Goal: Use online tool/utility: Utilize a website feature to perform a specific function

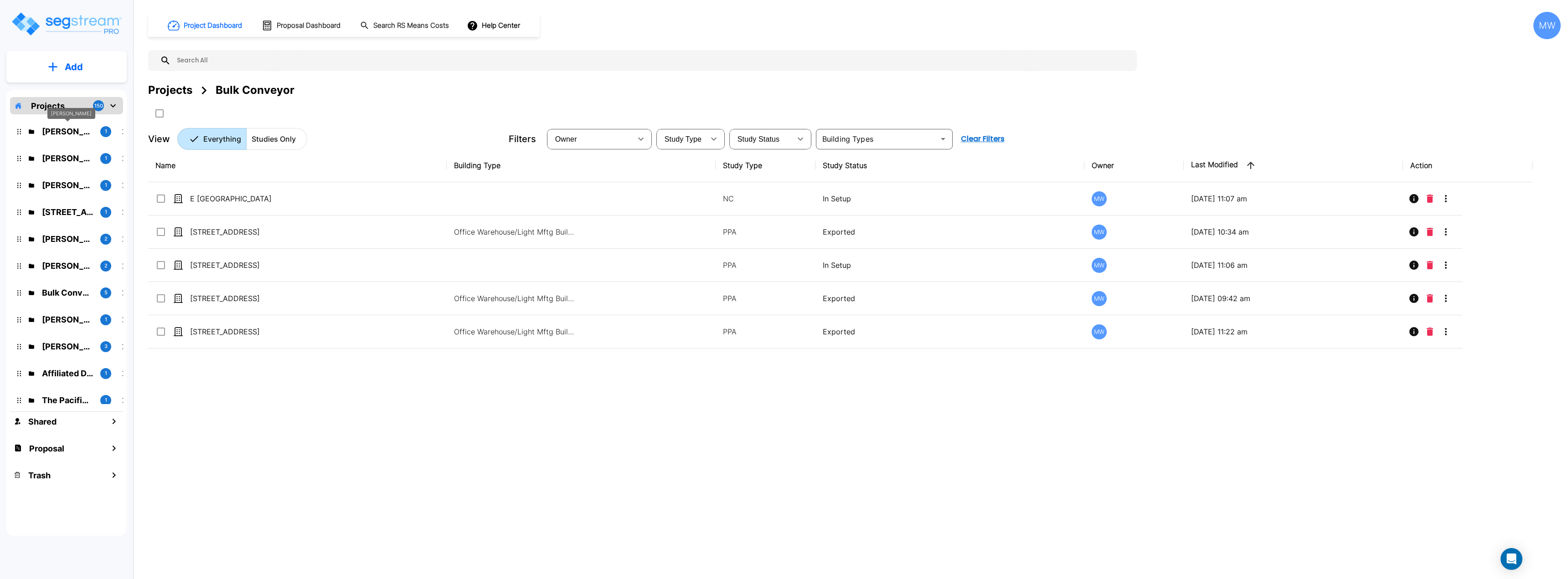
click at [74, 132] on p "Joseph Welch" at bounding box center [68, 131] width 51 height 13
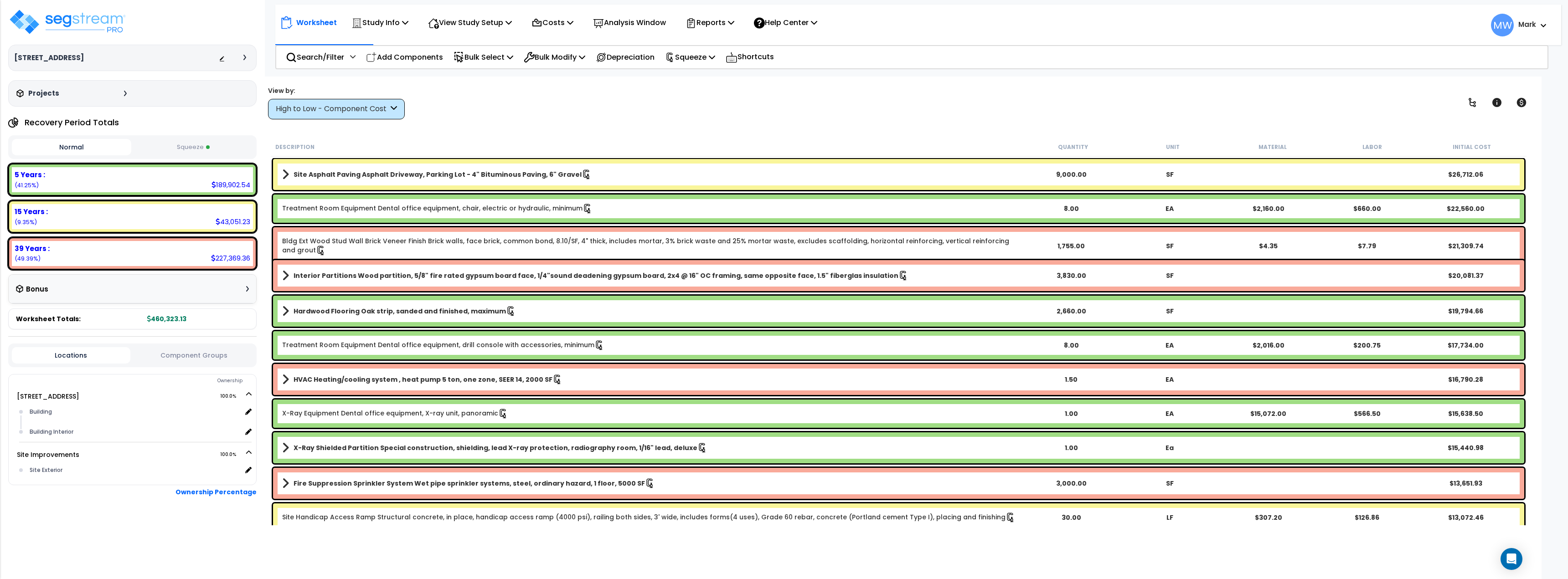
click at [185, 147] on button "Squeeze" at bounding box center [193, 148] width 119 height 16
click at [26, 24] on img at bounding box center [67, 22] width 118 height 28
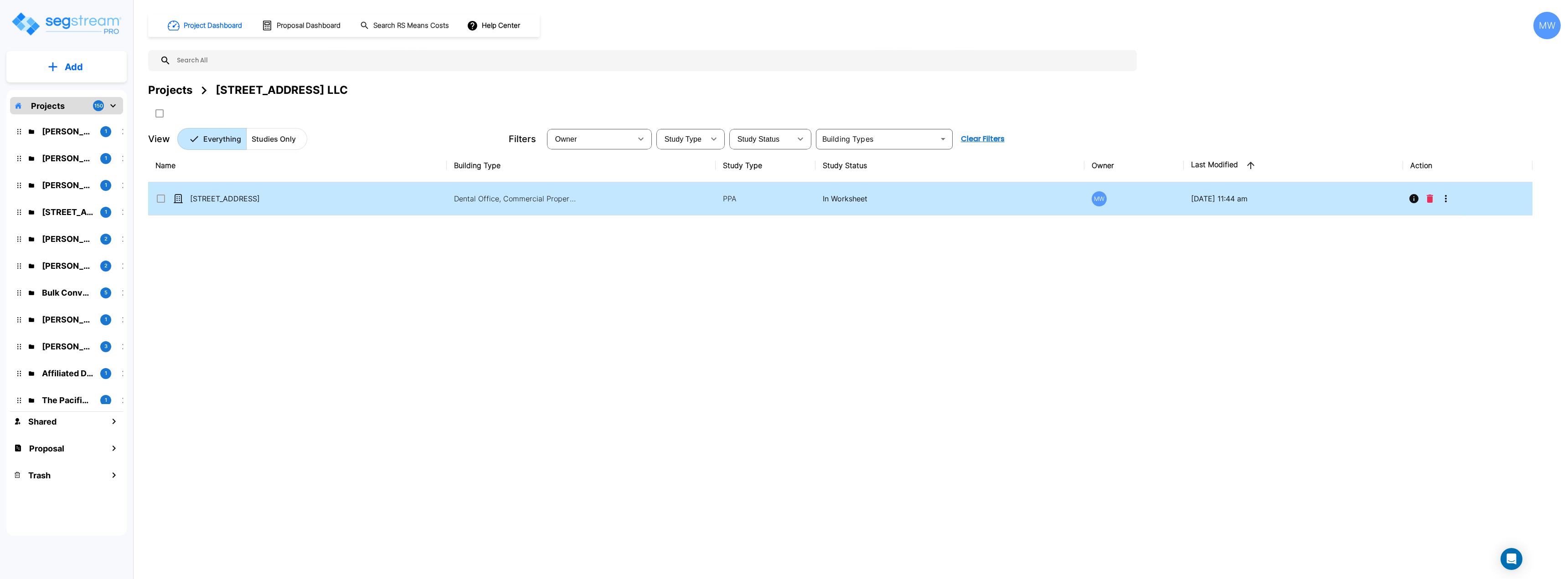
click at [326, 204] on td "[STREET_ADDRESS]" at bounding box center [297, 198] width 298 height 33
checkbox input "true"
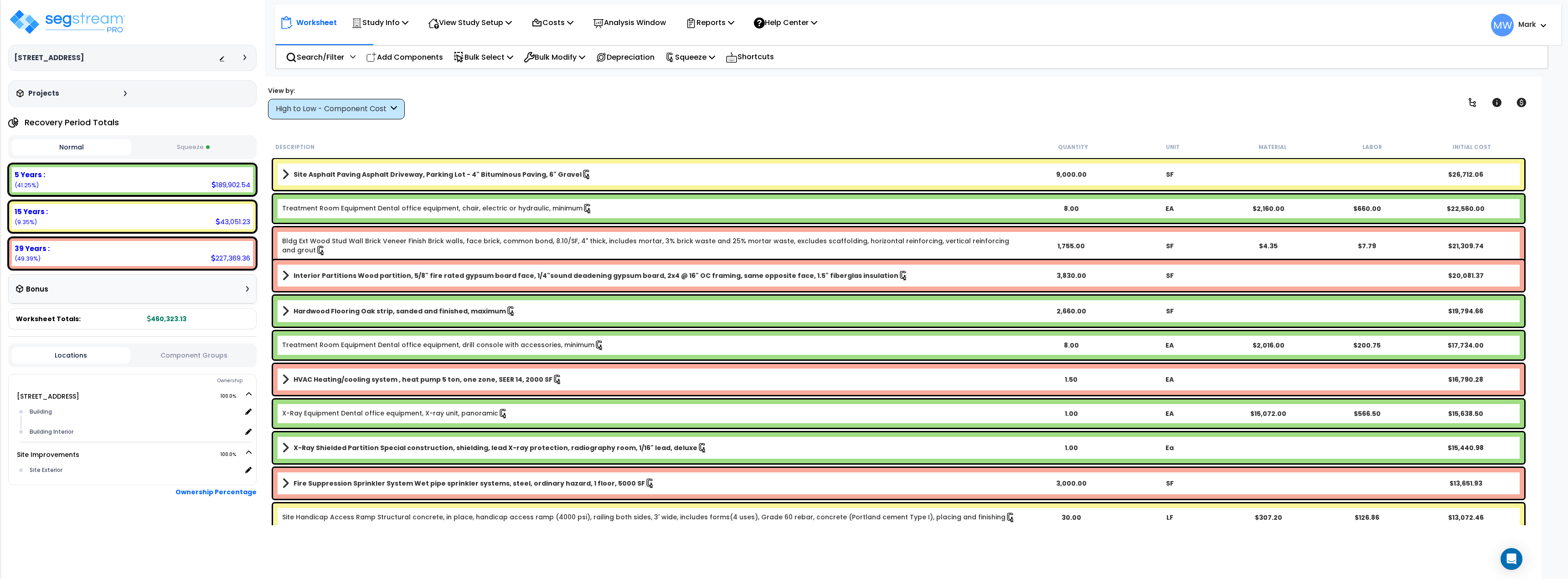
click at [333, 113] on div "High to Low - Component Cost" at bounding box center [332, 109] width 113 height 11
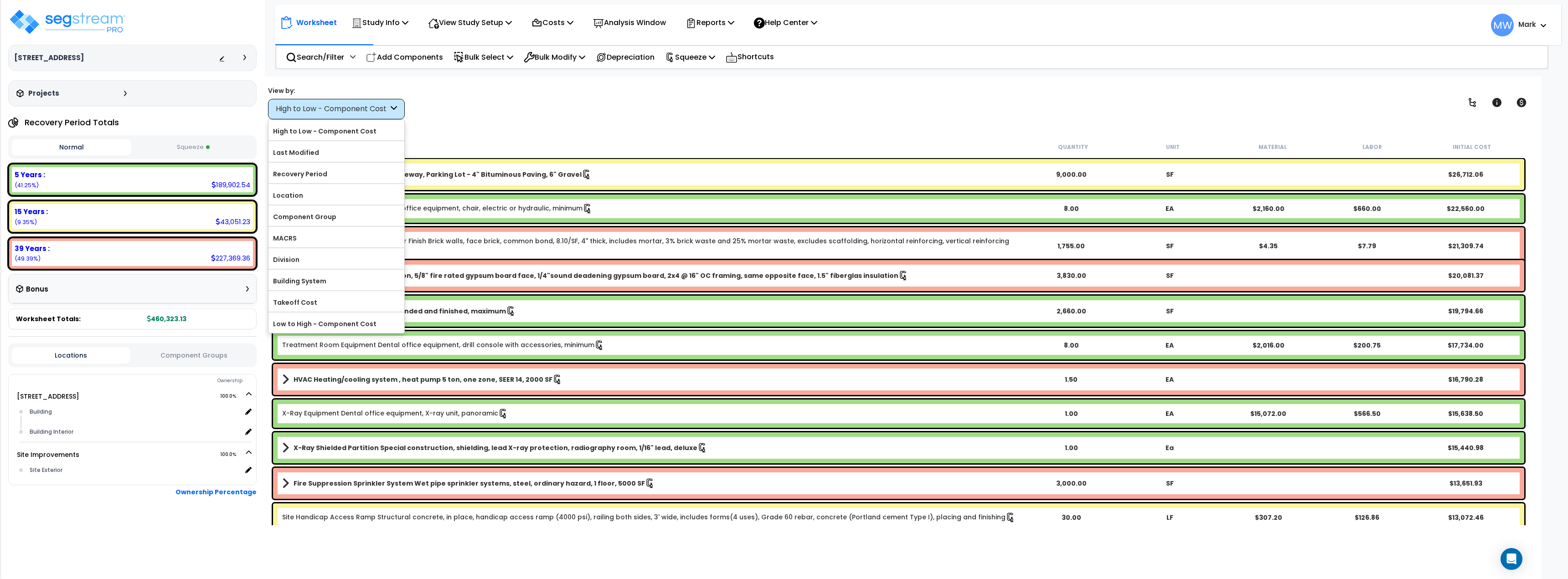
click at [542, 112] on div "View by: High to Low - Component Cost High to Low - Component Cost" at bounding box center [898, 103] width 1267 height 34
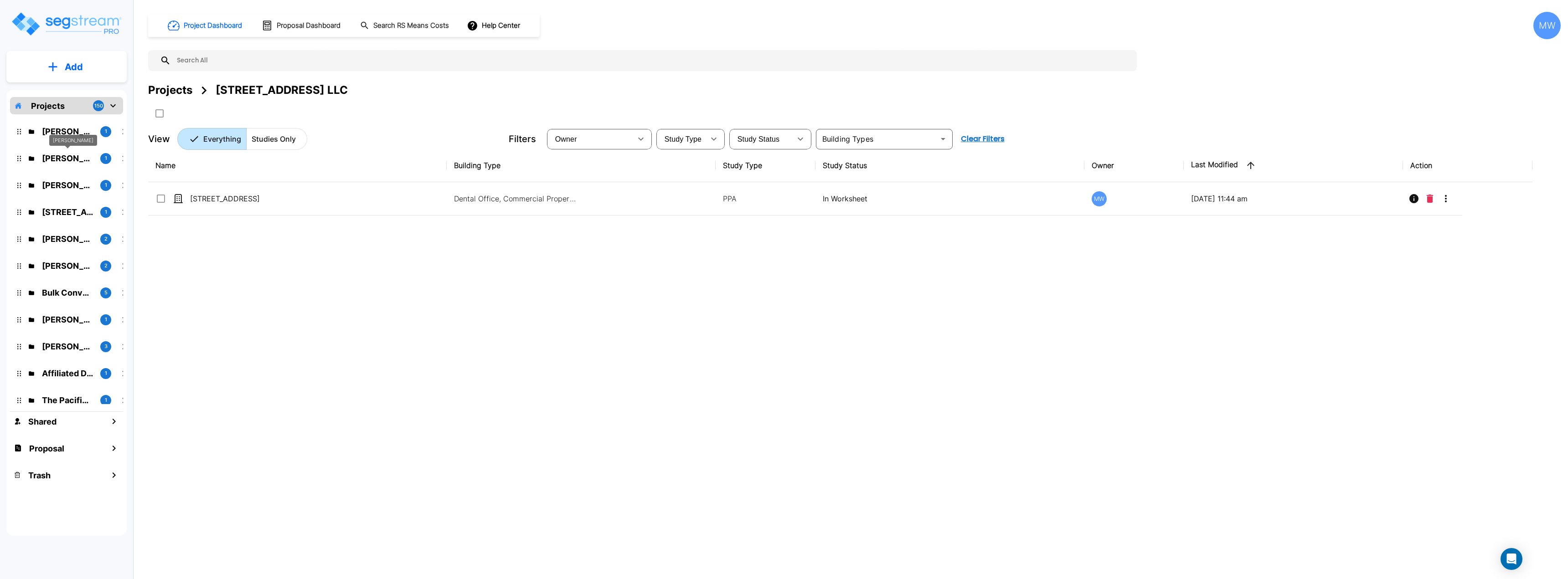
click at [77, 157] on p "Chris O'Neal" at bounding box center [68, 158] width 51 height 13
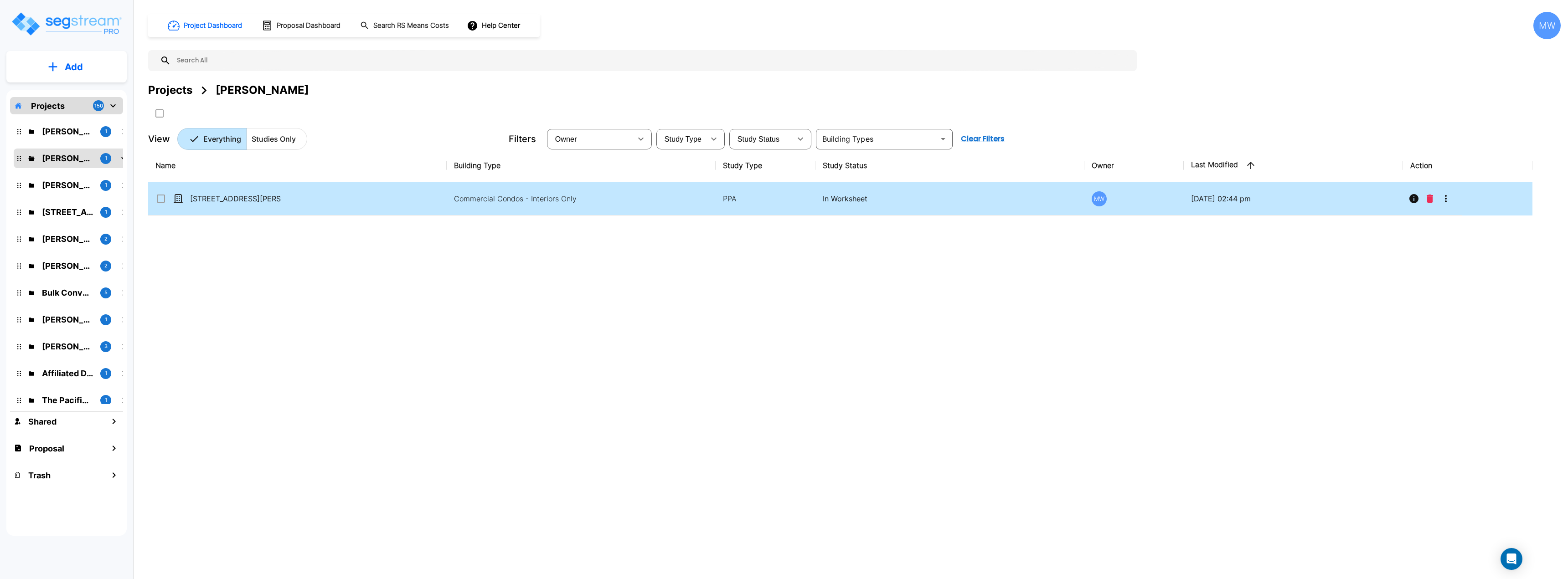
click at [409, 213] on td "[STREET_ADDRESS][PERSON_NAME]" at bounding box center [297, 198] width 298 height 33
checkbox input "true"
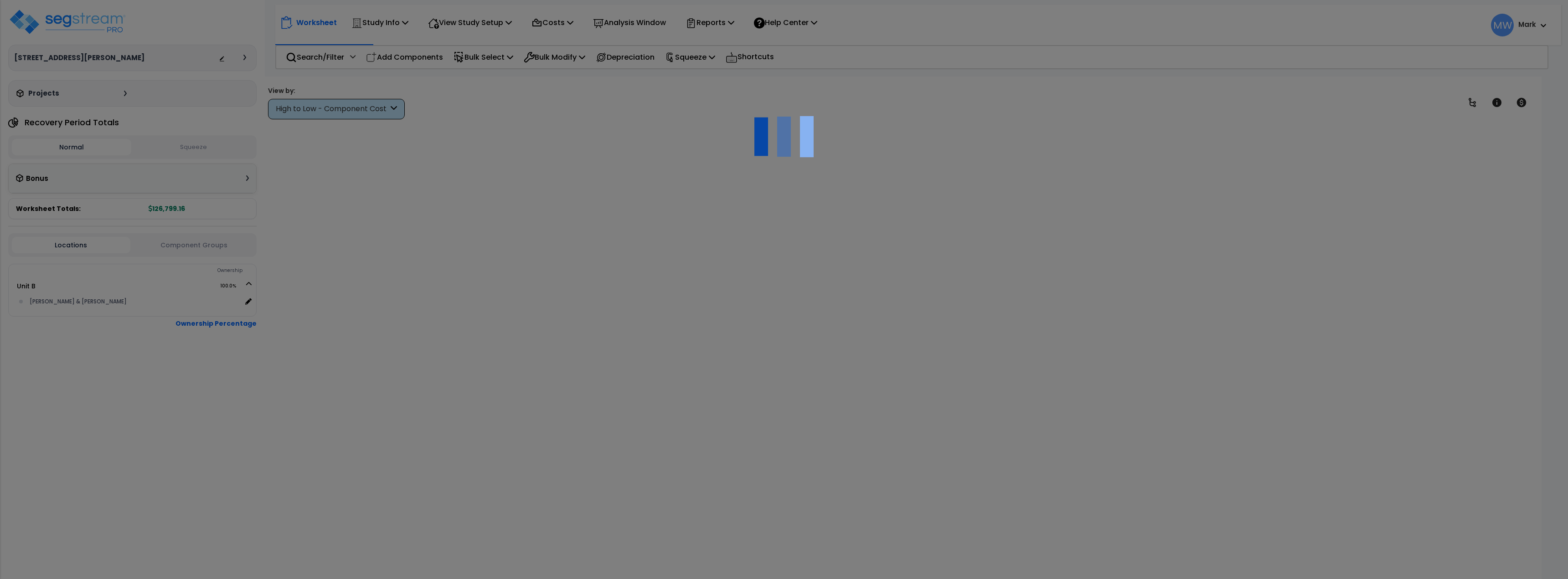
click at [195, 144] on button "Squeeze" at bounding box center [193, 148] width 119 height 16
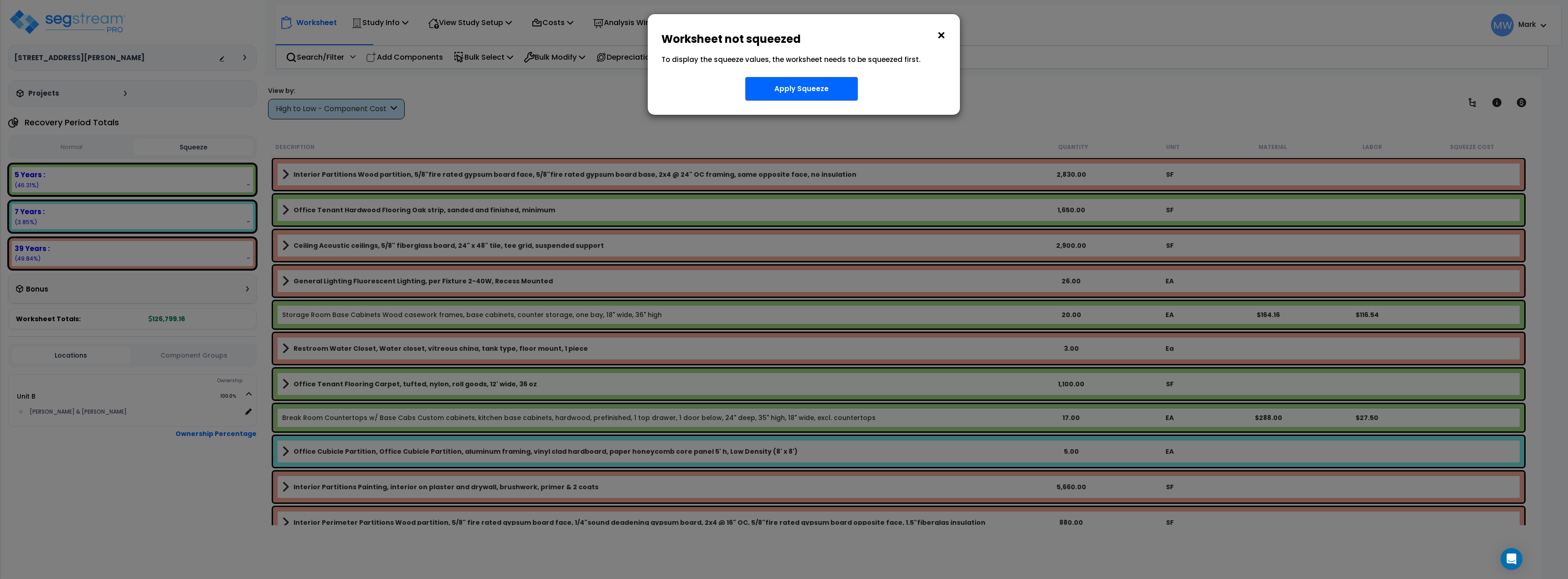
click at [939, 35] on button "×" at bounding box center [941, 35] width 10 height 14
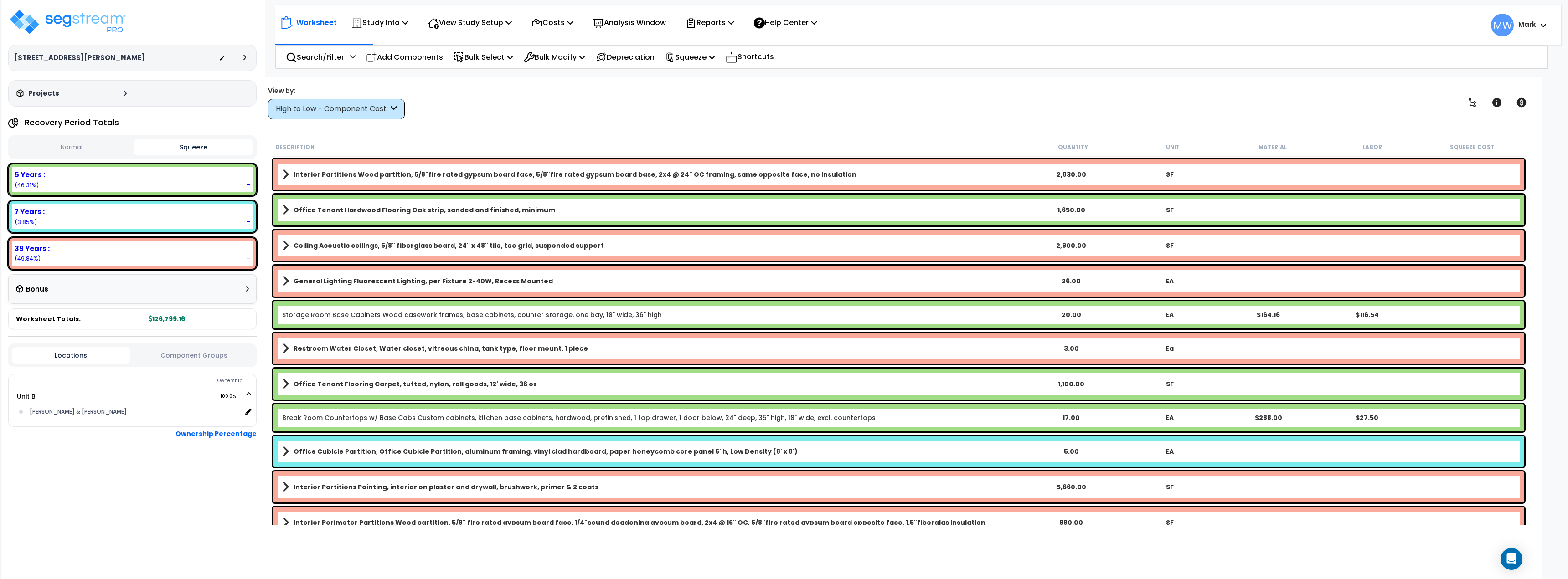
click at [93, 150] on button "Normal" at bounding box center [71, 148] width 119 height 16
click at [703, 64] on div "Squeeze" at bounding box center [690, 57] width 50 height 21
click at [698, 81] on link "Squeeze" at bounding box center [706, 77] width 90 height 18
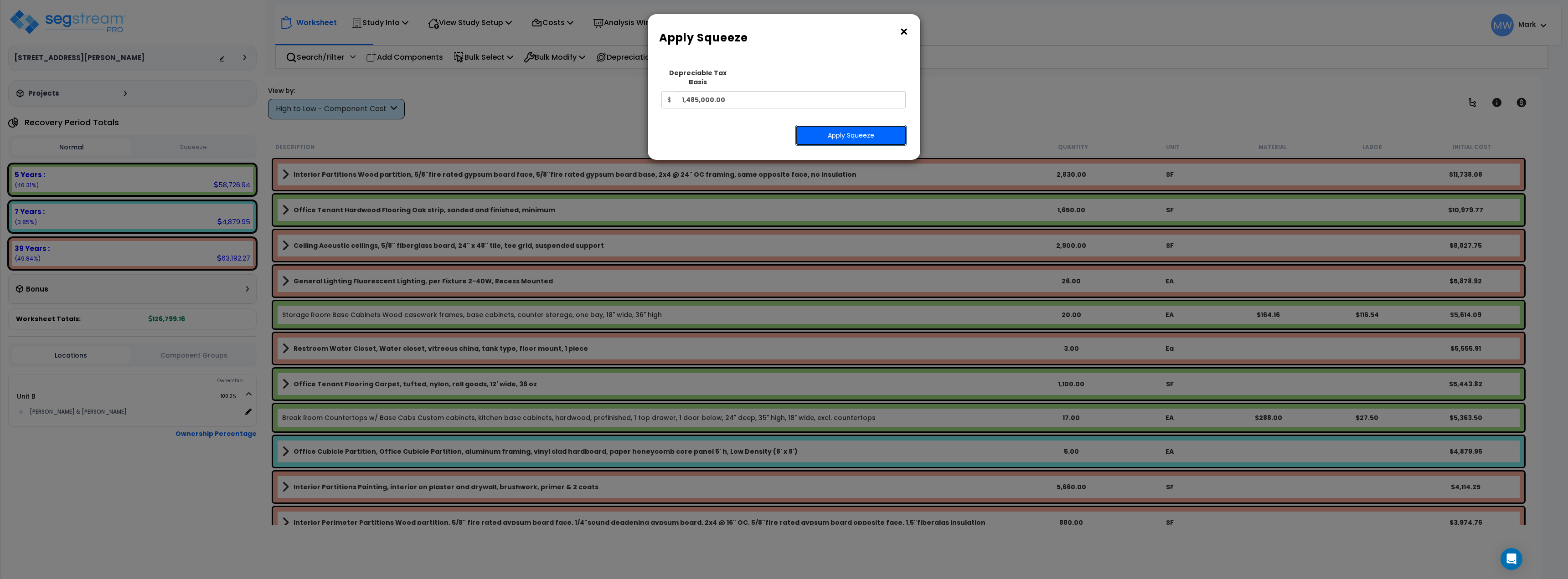
click at [822, 129] on button "Apply Squeeze" at bounding box center [851, 136] width 111 height 21
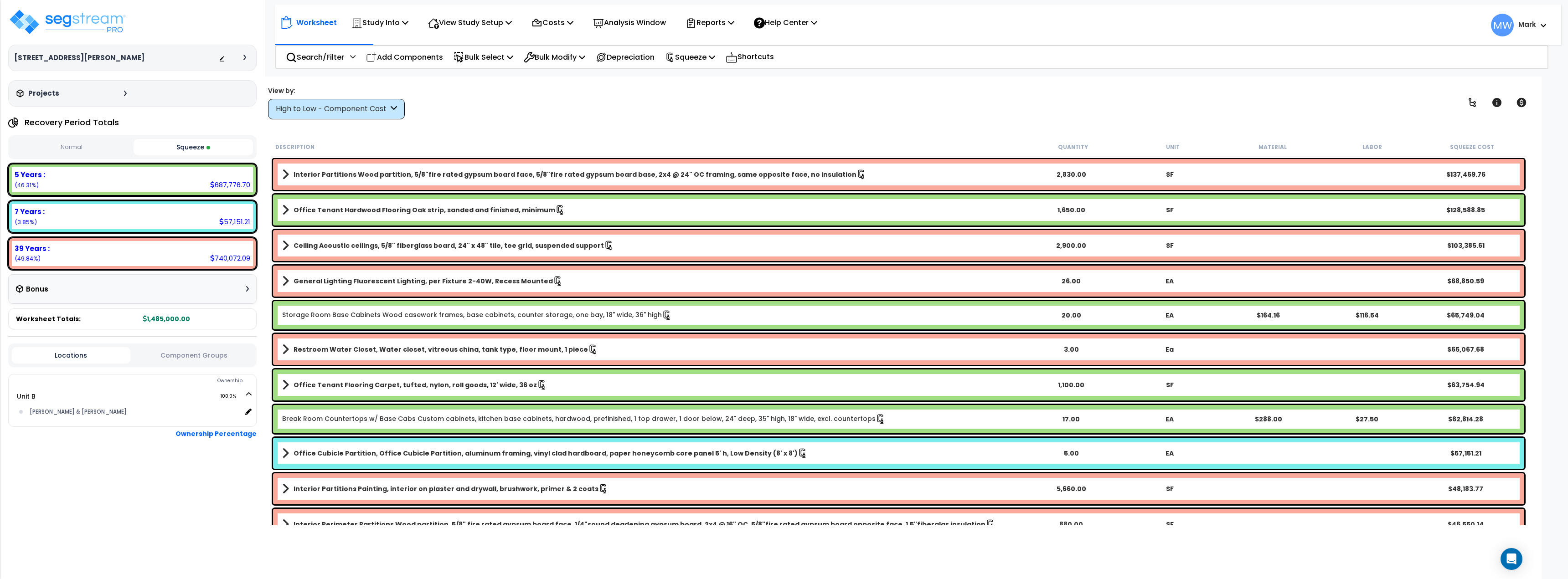
click at [74, 150] on button "Normal" at bounding box center [71, 148] width 119 height 16
click at [184, 149] on button "Squeeze" at bounding box center [193, 148] width 119 height 16
click at [96, 142] on button "Normal" at bounding box center [71, 148] width 119 height 16
click at [215, 163] on div "Recovery Period Totals Normal Squeeze 5 Years : 58,726.94 (46.31%) 7 Years : 4,…" at bounding box center [132, 221] width 248 height 216
click at [213, 156] on div "Normal Squeeze" at bounding box center [132, 147] width 248 height 24
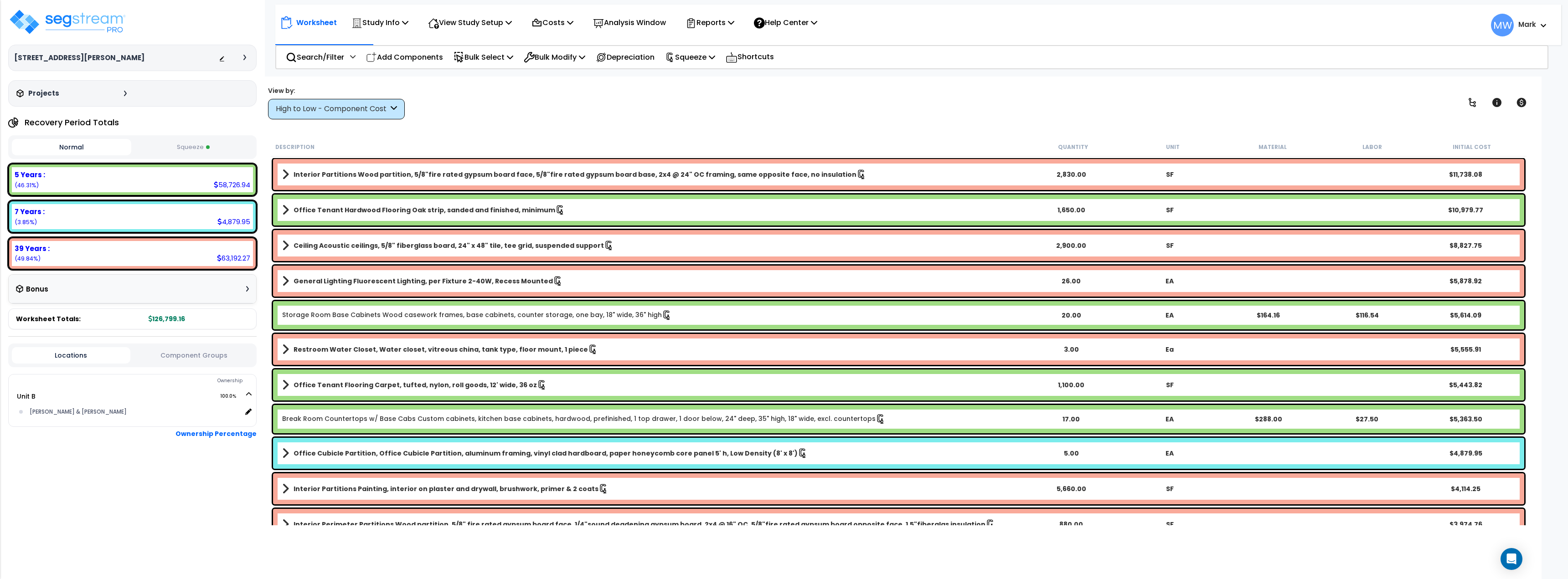
click at [211, 154] on button "Squeeze" at bounding box center [193, 148] width 119 height 16
click at [607, 52] on icon at bounding box center [600, 57] width 11 height 11
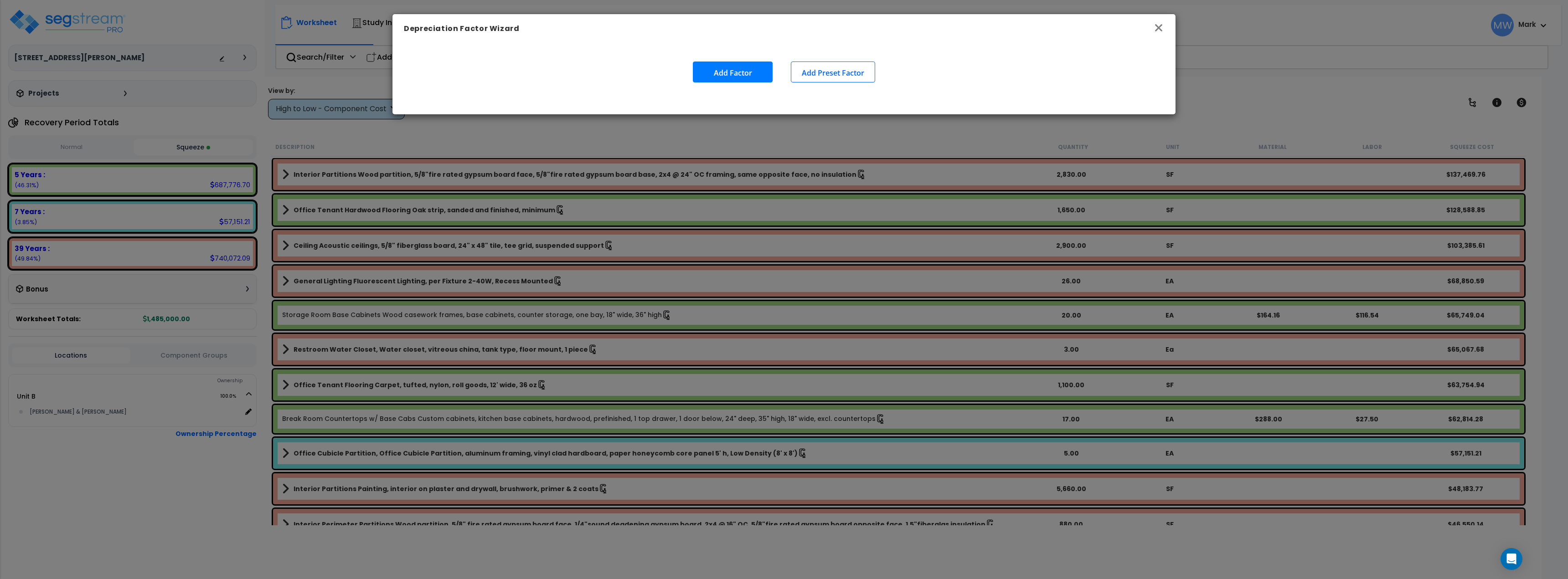
click at [1160, 29] on icon "button" at bounding box center [1158, 28] width 8 height 8
